Goal: Task Accomplishment & Management: Manage account settings

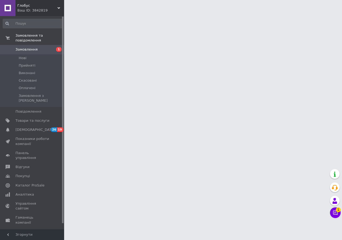
click at [26, 47] on span "Замовлення" at bounding box center [26, 49] width 22 height 5
click at [28, 47] on span "Замовлення" at bounding box center [26, 49] width 22 height 5
click at [26, 56] on span "Нові" at bounding box center [23, 58] width 8 height 5
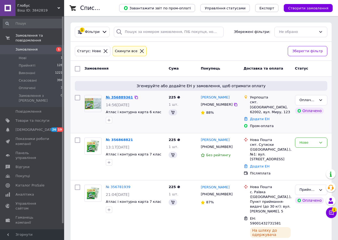
click at [117, 96] on link "№ 356889361" at bounding box center [119, 97] width 27 height 4
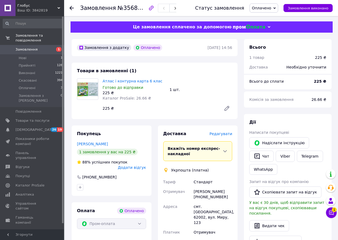
scroll to position [107, 0]
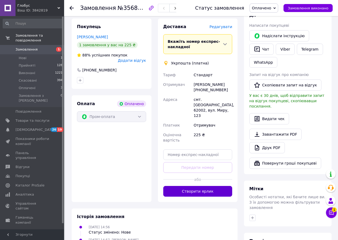
click at [206, 186] on button "Створити ярлик" at bounding box center [197, 191] width 69 height 11
